Goal: Connect with others: Connect with others

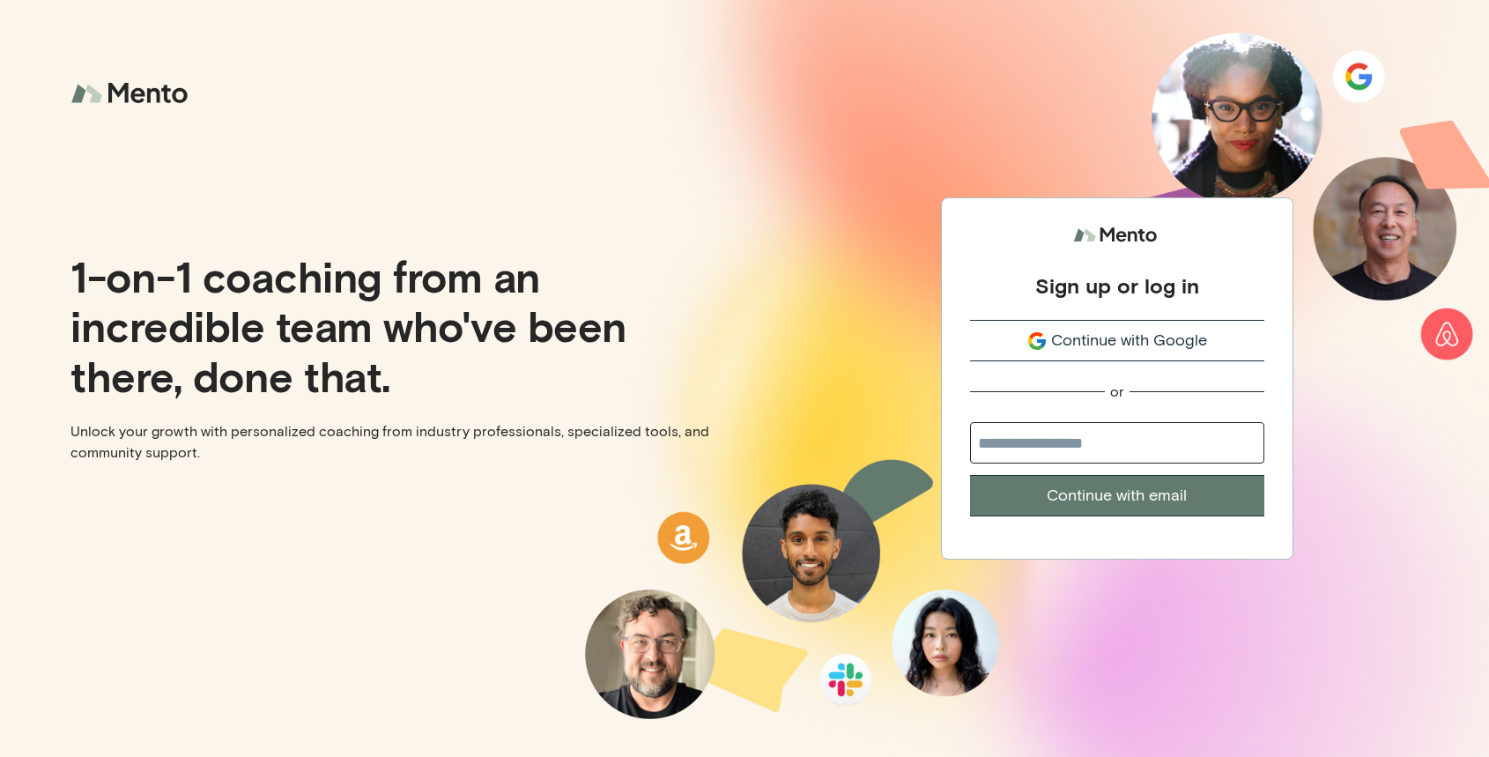
click at [1309, 422] on div "Sign up or log in Continue with Google or Continue with email" at bounding box center [1117, 378] width 745 height 757
click at [1067, 337] on span "Continue with Google" at bounding box center [1129, 341] width 156 height 24
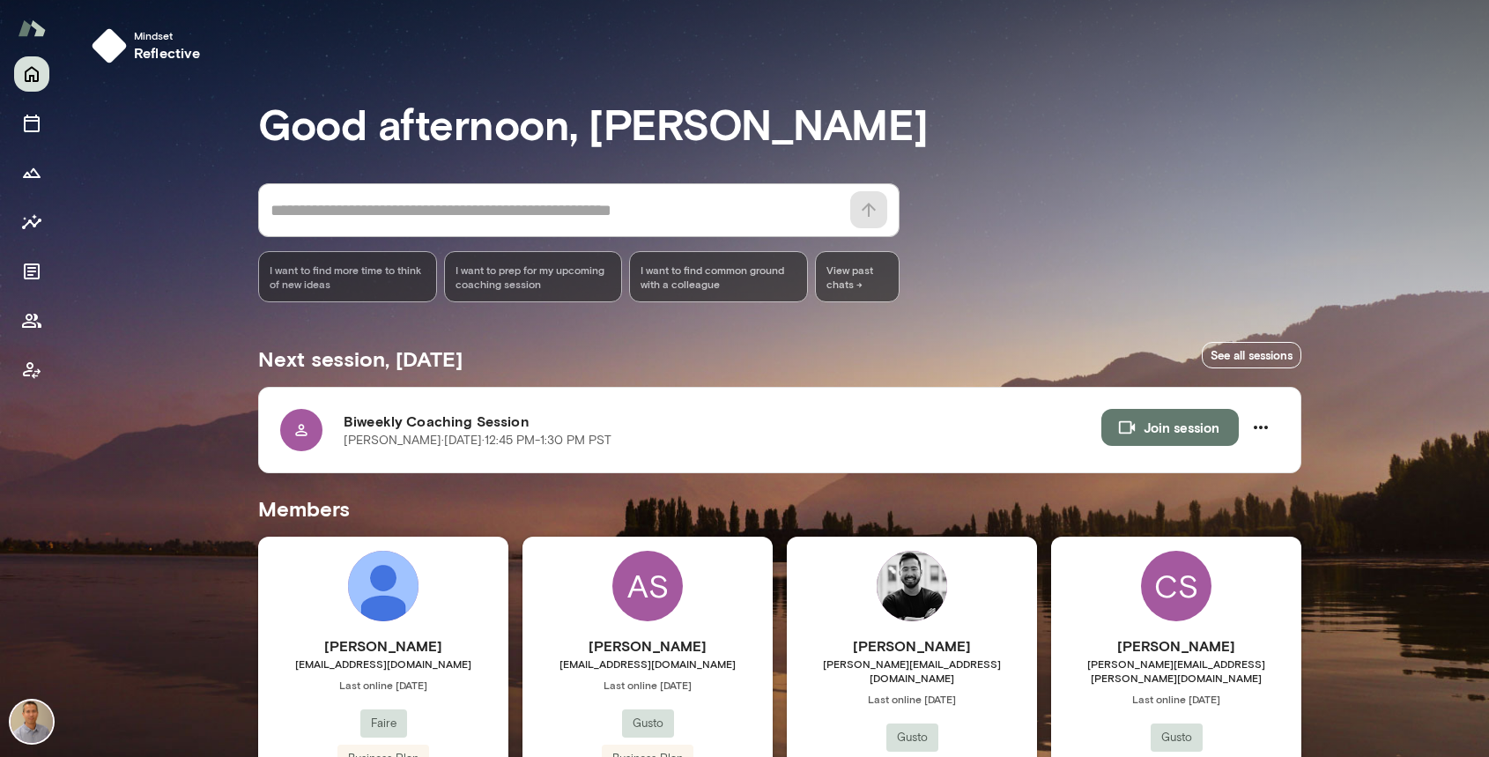
click at [1368, 317] on div "Mindset reflective Good afternoon, Kevin * ​ ​ I want to find more time to thin…" at bounding box center [776, 616] width 1426 height 1232
click at [1237, 592] on div "CS Corey Seiderman corey.seiderman@gusto.com Last online June 5 Gusto Business …" at bounding box center [1176, 702] width 250 height 330
